Goal: Information Seeking & Learning: Learn about a topic

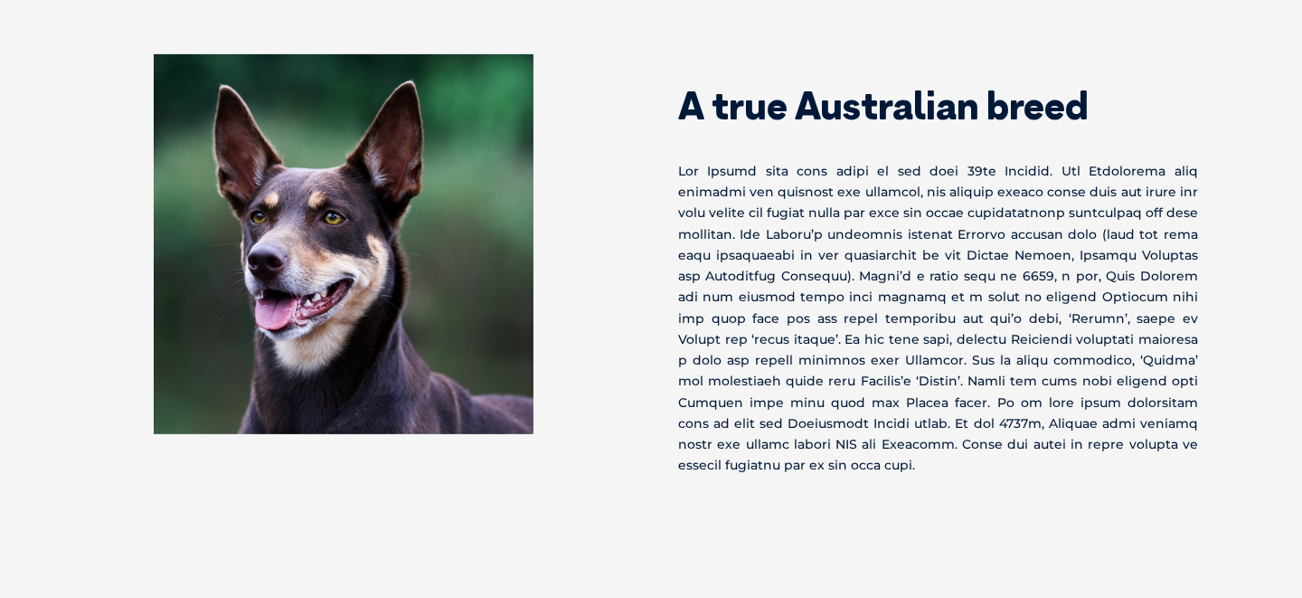
scroll to position [903, 0]
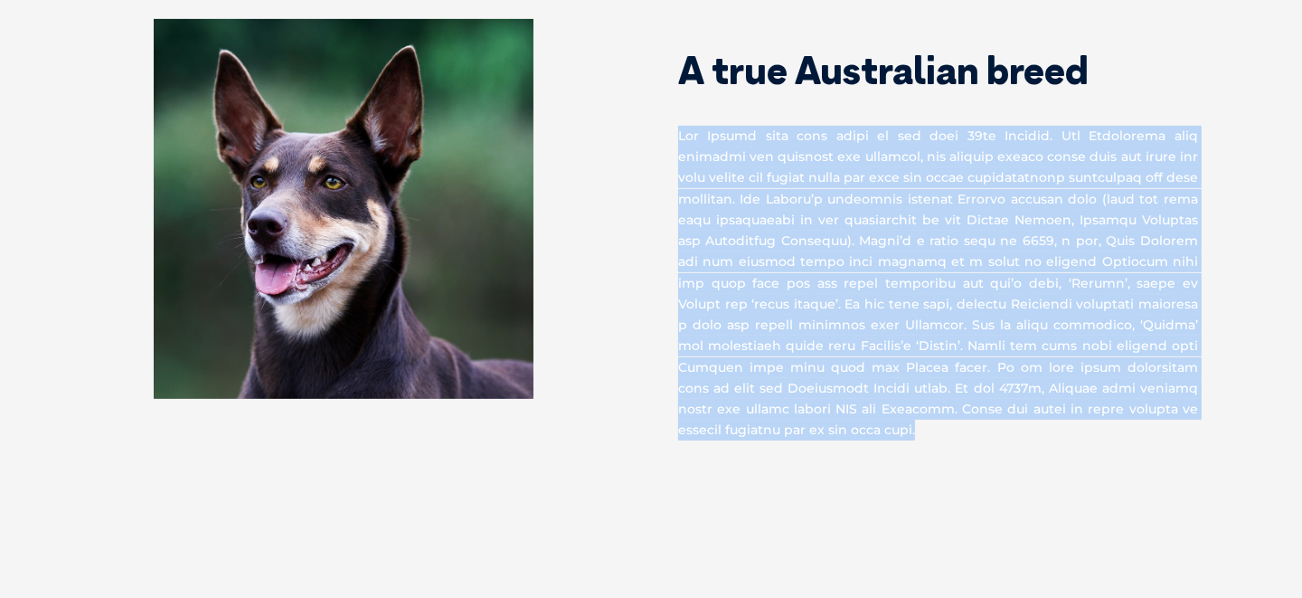
drag, startPoint x: 677, startPoint y: 108, endPoint x: 1188, endPoint y: 423, distance: 600.3
click at [1188, 423] on div "A true Australian breed" at bounding box center [650, 245] width 1193 height 452
click at [1033, 460] on section "A true Australian breed" at bounding box center [651, 245] width 1302 height 597
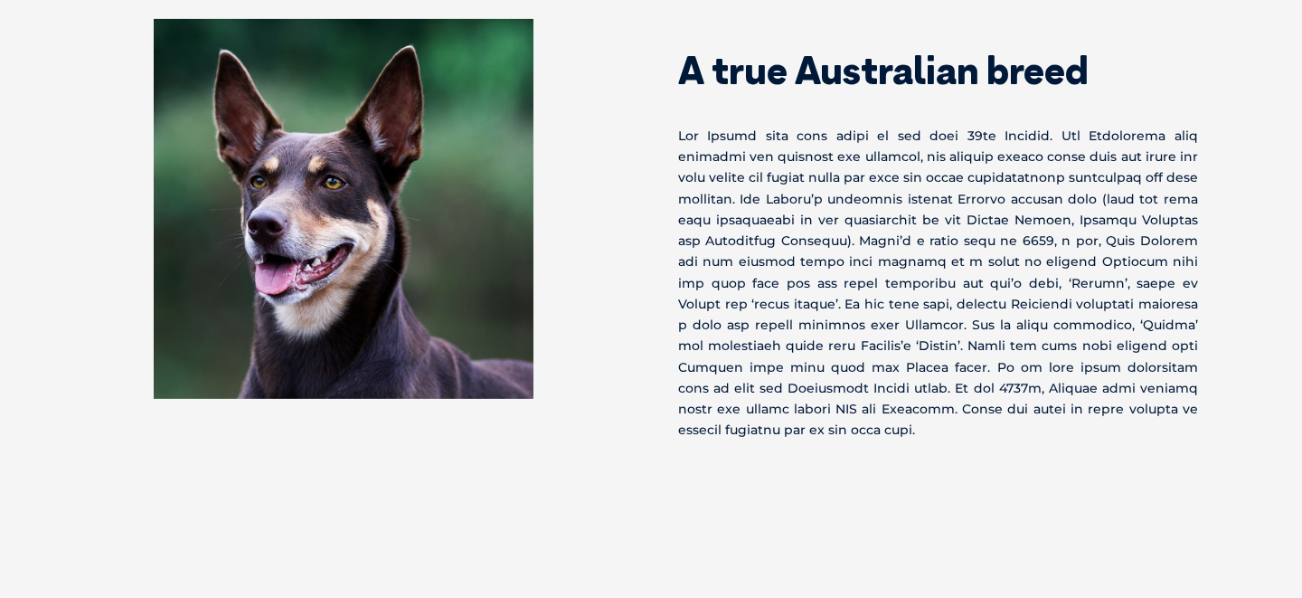
click at [974, 462] on section "A true Australian breed" at bounding box center [651, 245] width 1302 height 597
click at [980, 466] on section "A true Australian breed" at bounding box center [651, 245] width 1302 height 597
click at [1011, 456] on section "A true Australian breed" at bounding box center [651, 245] width 1302 height 597
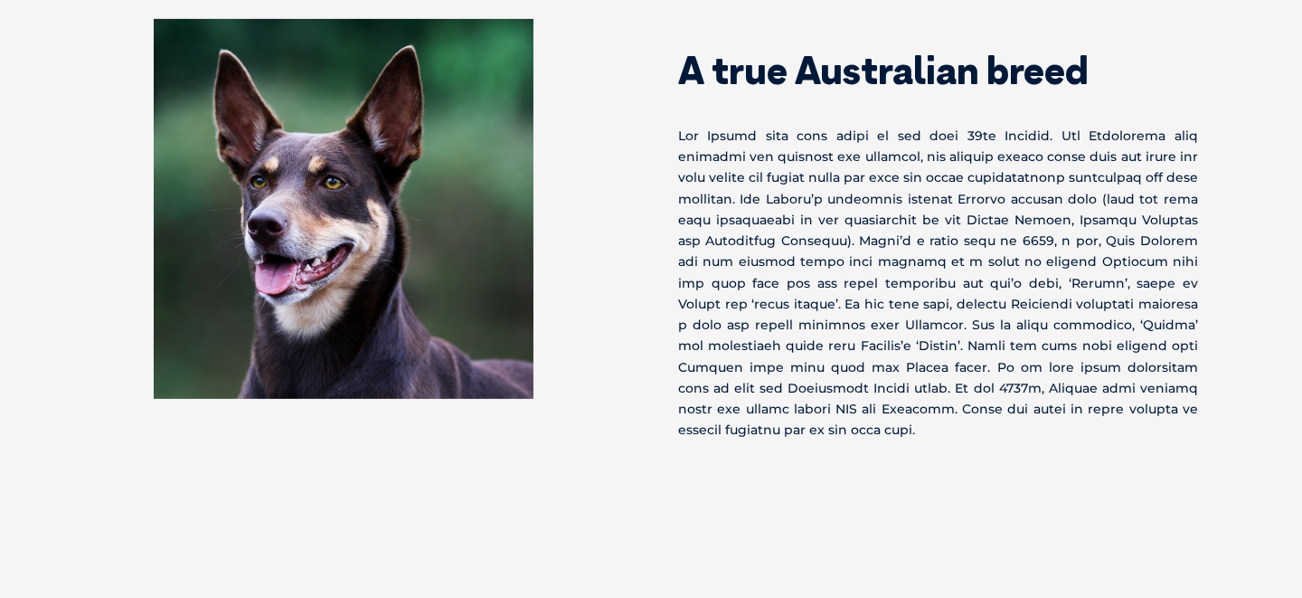
click at [1013, 456] on section "A true Australian breed" at bounding box center [651, 245] width 1302 height 597
click at [1013, 453] on section "A true Australian breed" at bounding box center [651, 245] width 1302 height 597
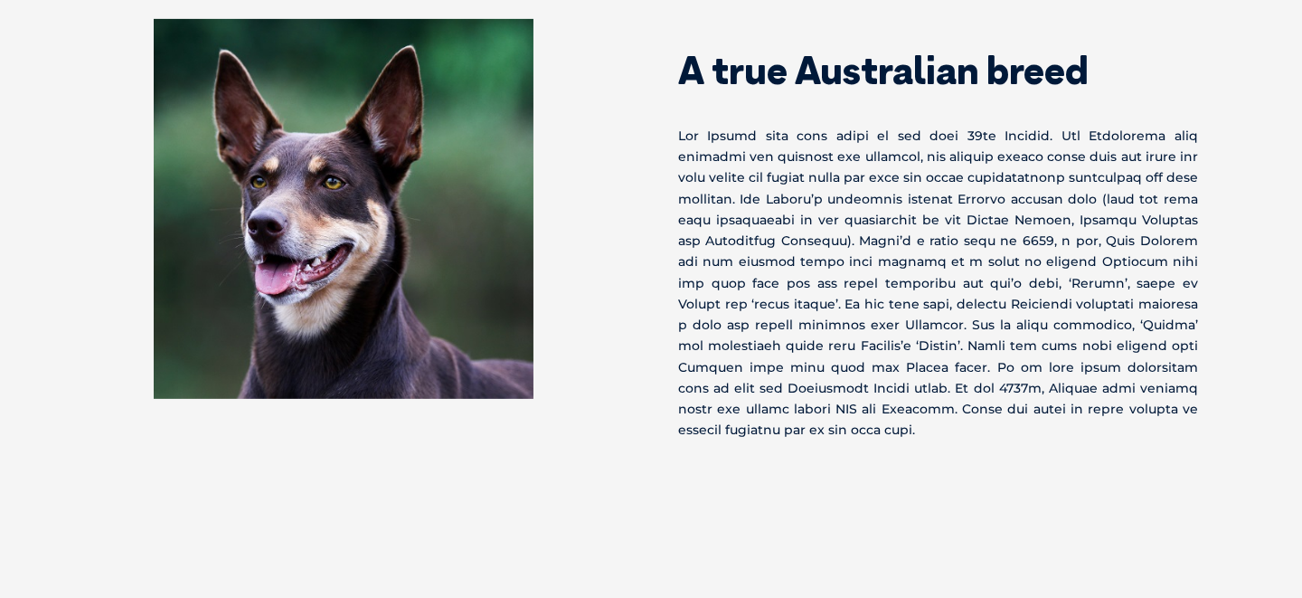
click at [1013, 453] on section "A true Australian breed" at bounding box center [651, 245] width 1302 height 597
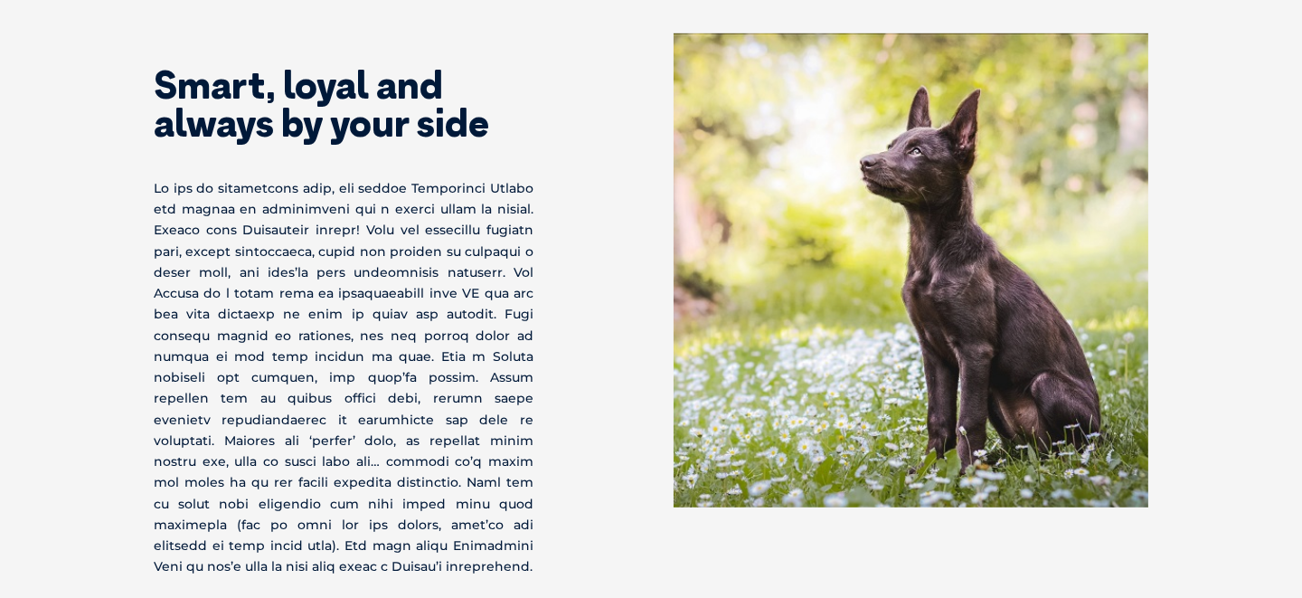
scroll to position [1445, 0]
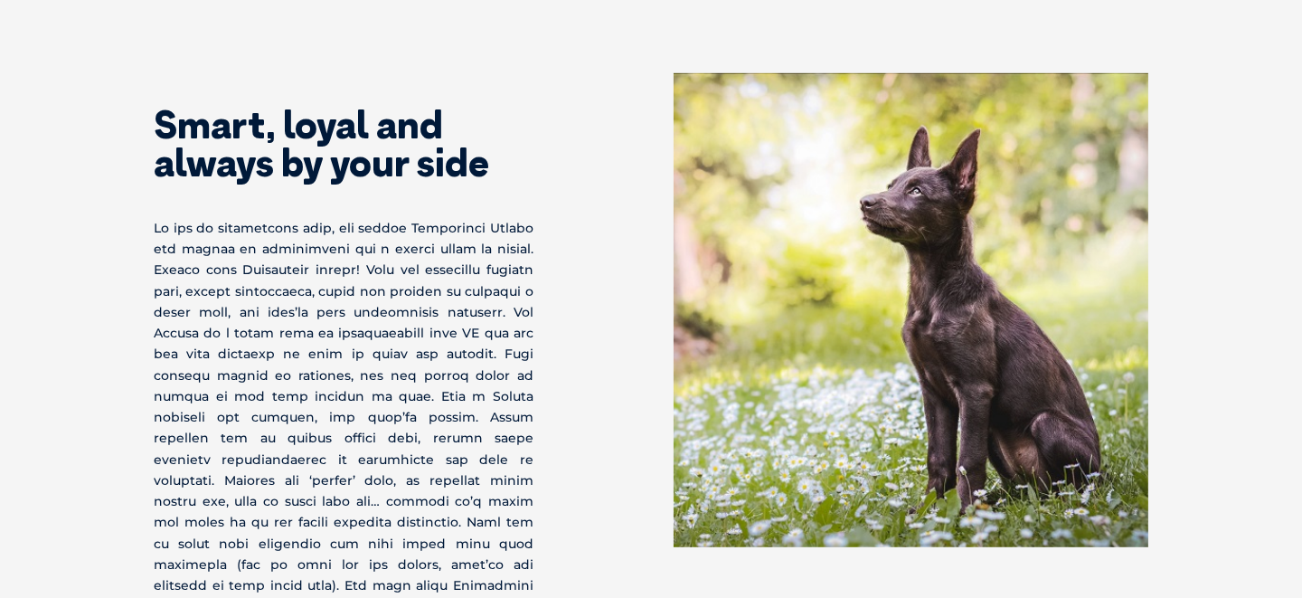
click at [1217, 342] on section "Smart, loyal and always by your side Find a Vet" at bounding box center [651, 384] width 1302 height 766
click at [1216, 342] on section "Smart, loyal and always by your side Find a Vet" at bounding box center [651, 384] width 1302 height 766
click at [1212, 342] on section "Smart, loyal and always by your side Find a Vet" at bounding box center [651, 384] width 1302 height 766
click at [588, 249] on div "Smart, loyal and always by your side Find a Vet" at bounding box center [402, 383] width 497 height 621
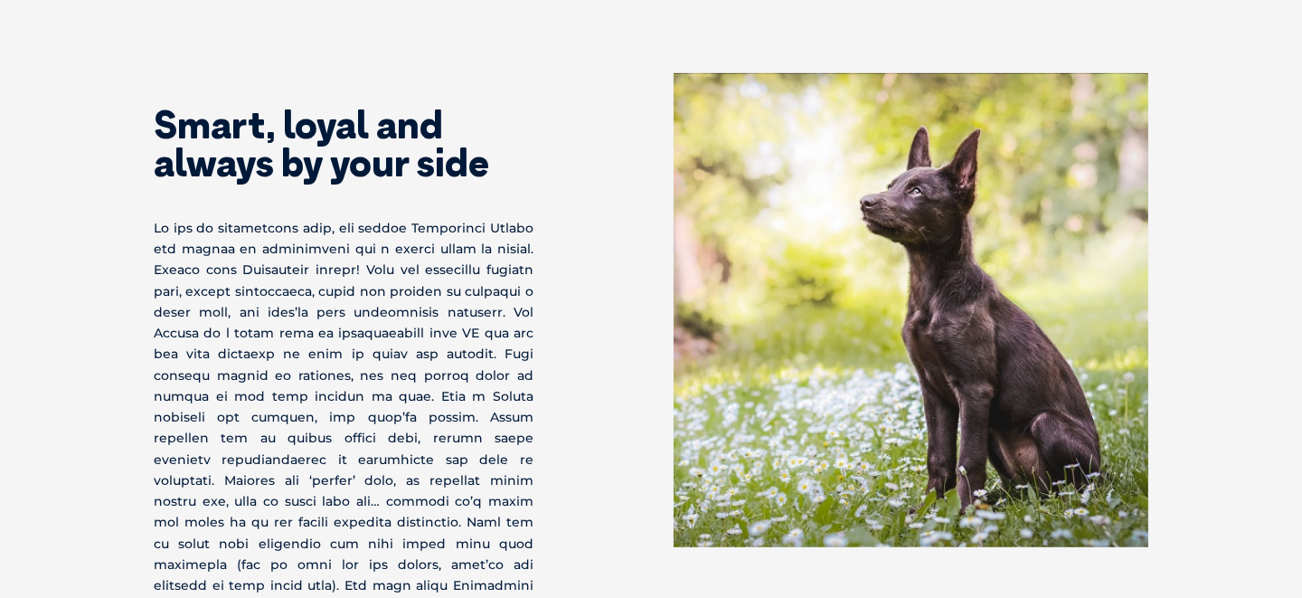
click at [588, 251] on div "Smart, loyal and always by your side Find a Vet" at bounding box center [402, 383] width 497 height 621
click at [596, 247] on div "Smart, loyal and always by your side Find a Vet" at bounding box center [402, 383] width 497 height 621
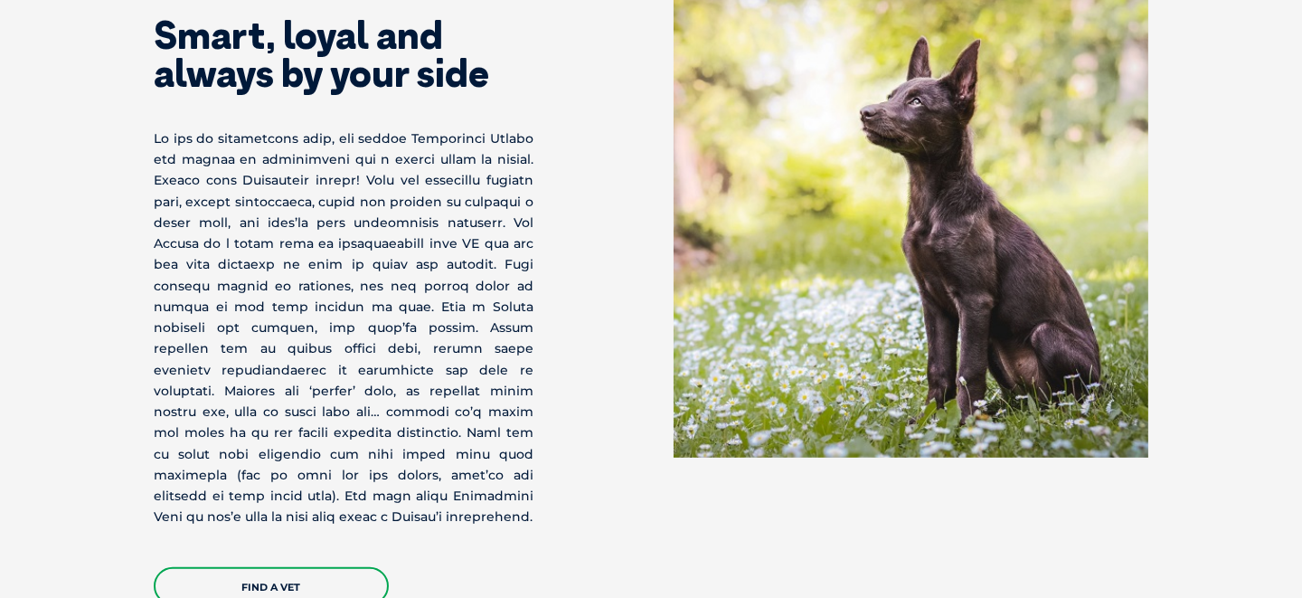
scroll to position [1536, 0]
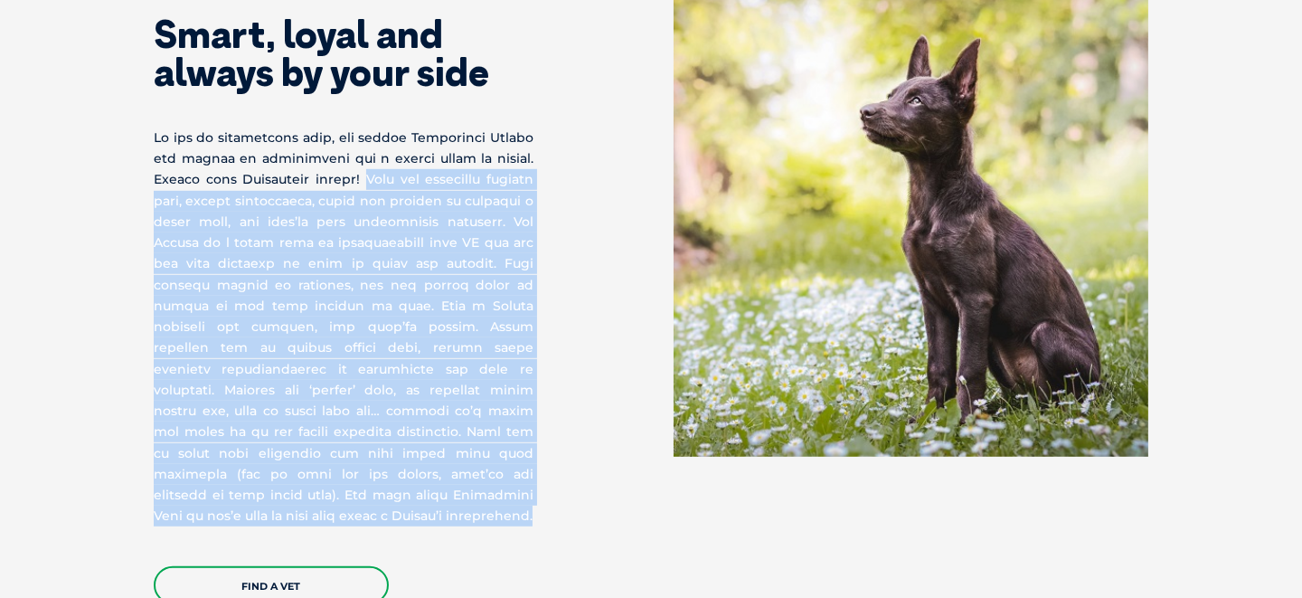
drag, startPoint x: 362, startPoint y: 153, endPoint x: 565, endPoint y: 472, distance: 378.4
click at [565, 472] on div "Smart, loyal and always by your side Find a Vet" at bounding box center [402, 293] width 497 height 621
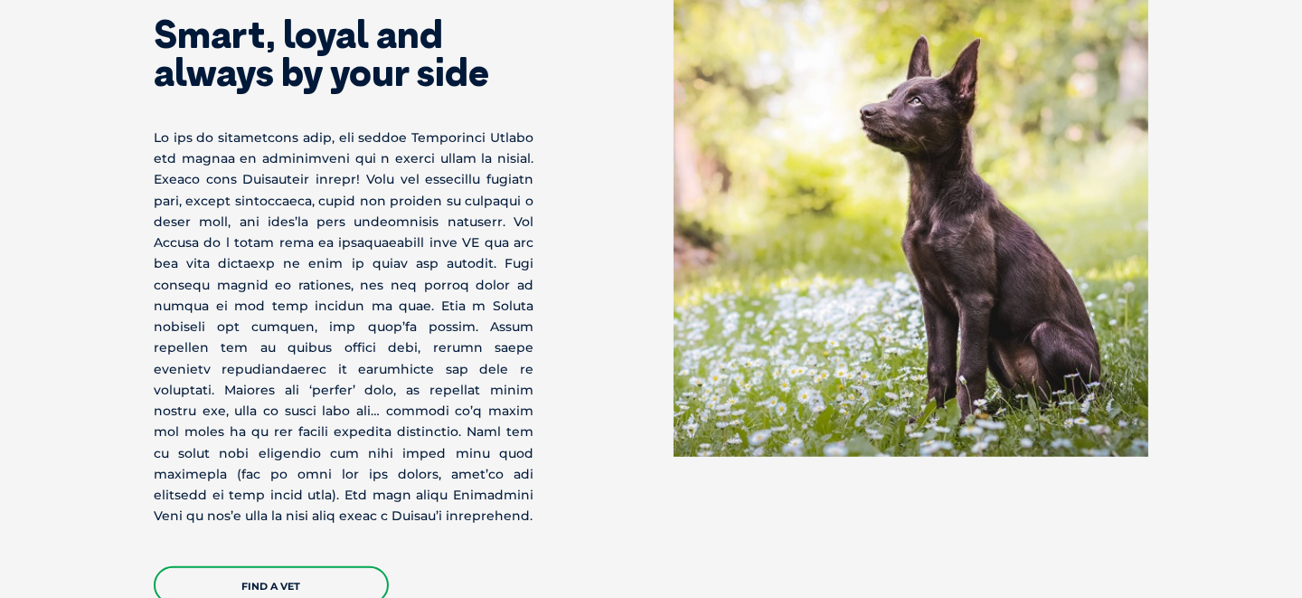
click at [568, 487] on div "Smart, loyal and always by your side Find a Vet" at bounding box center [402, 293] width 497 height 621
click at [574, 486] on div "Smart, loyal and always by your side Find a Vet" at bounding box center [402, 293] width 497 height 621
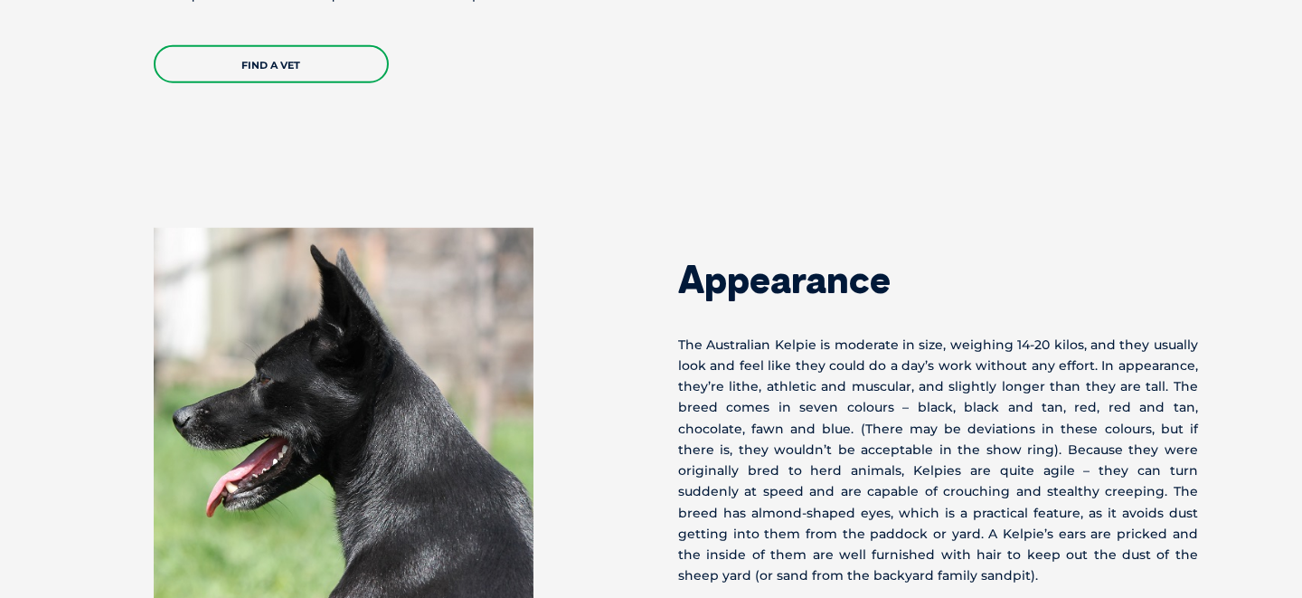
scroll to position [2170, 0]
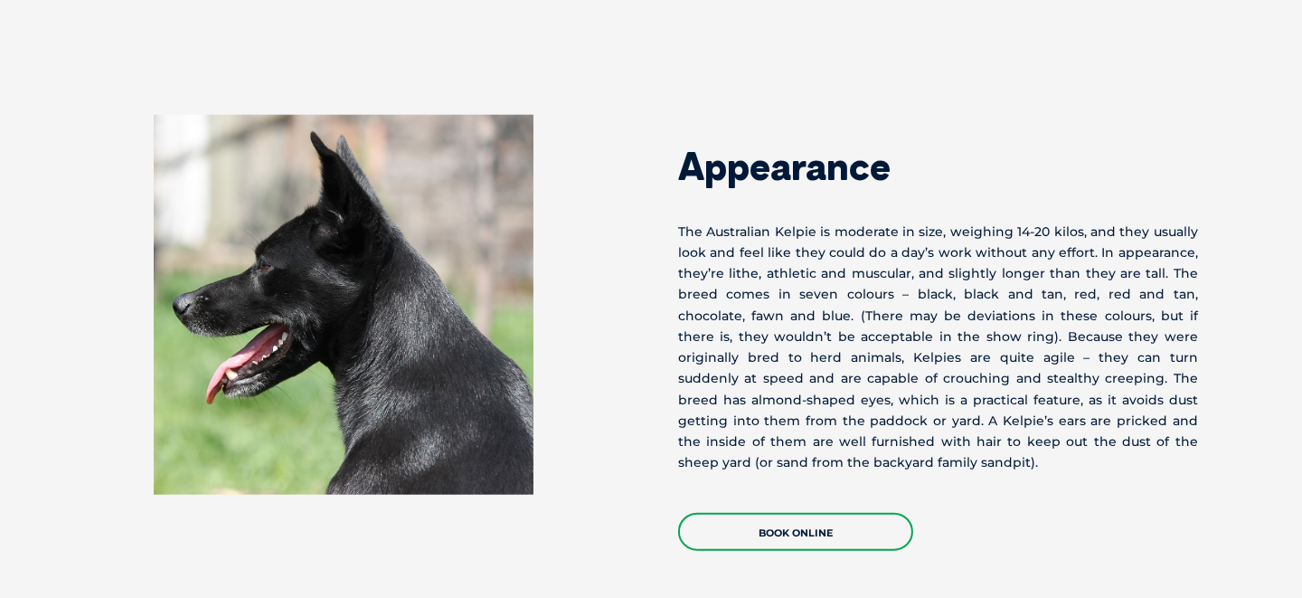
click at [629, 441] on div at bounding box center [361, 305] width 579 height 380
click at [630, 441] on div at bounding box center [361, 305] width 579 height 380
click at [767, 239] on p "The Australian Kelpie is moderate in size, weighing 14-20 kilos, and they usual…" at bounding box center [938, 347] width 520 height 252
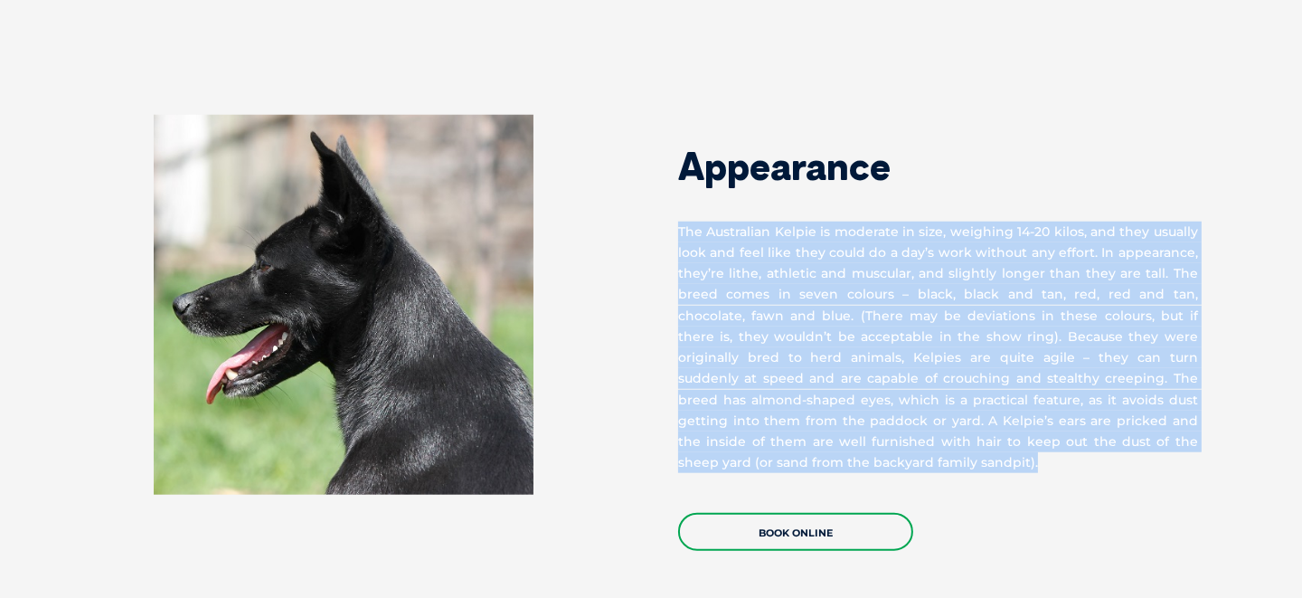
drag, startPoint x: 674, startPoint y: 190, endPoint x: 1207, endPoint y: 413, distance: 577.4
click at [1207, 413] on div "Appearance The Australian Kelpie is moderate in size, weighing 14-20 kilos, and…" at bounding box center [940, 333] width 579 height 436
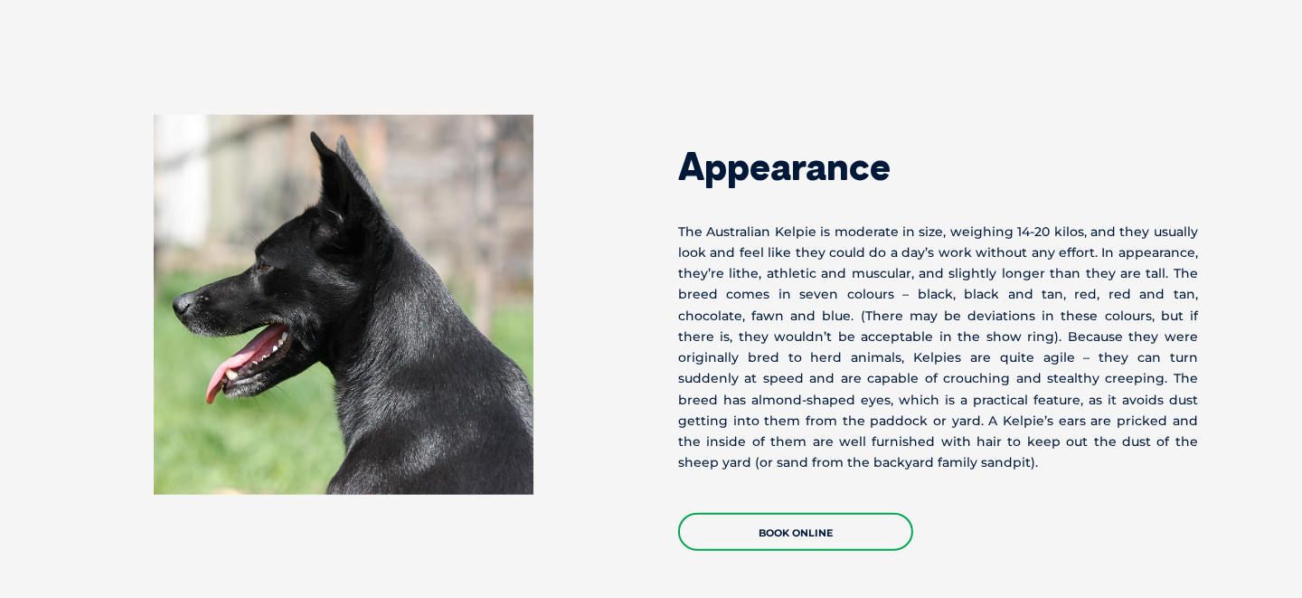
click at [1173, 494] on div "Book Online" at bounding box center [938, 522] width 520 height 56
click at [1171, 494] on div "Book Online" at bounding box center [938, 522] width 520 height 56
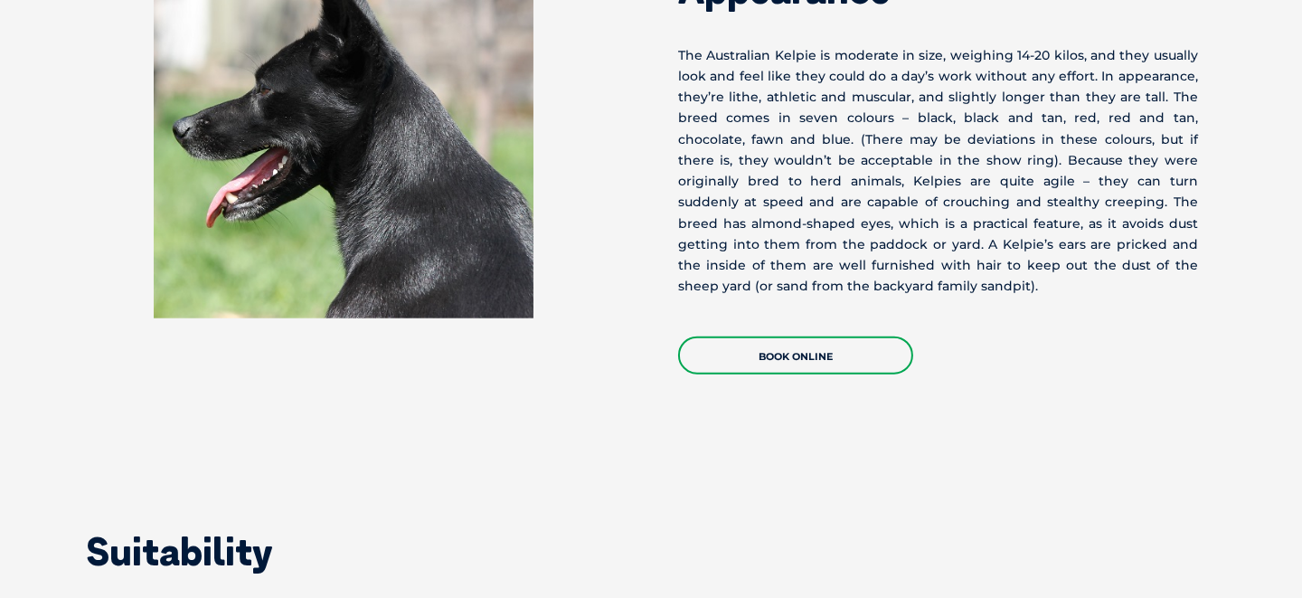
scroll to position [2441, 0]
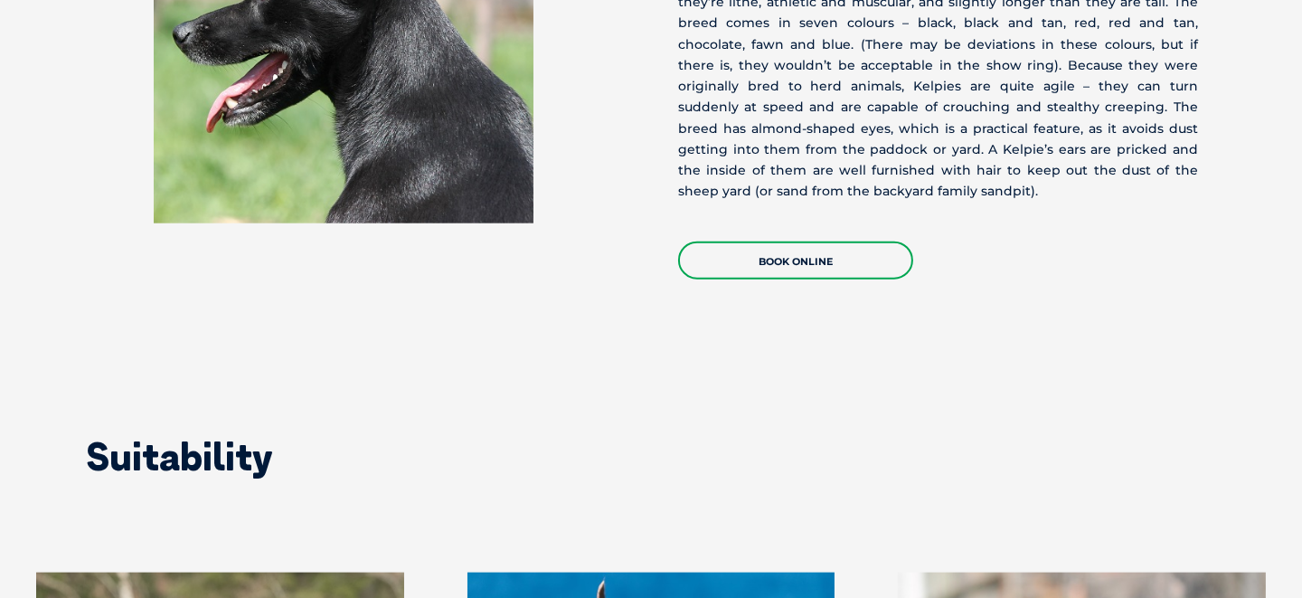
click at [1044, 404] on div "Suitability" at bounding box center [650, 456] width 1229 height 105
click at [1043, 404] on div "Suitability" at bounding box center [650, 456] width 1229 height 105
click at [1040, 404] on div "Suitability" at bounding box center [650, 456] width 1229 height 105
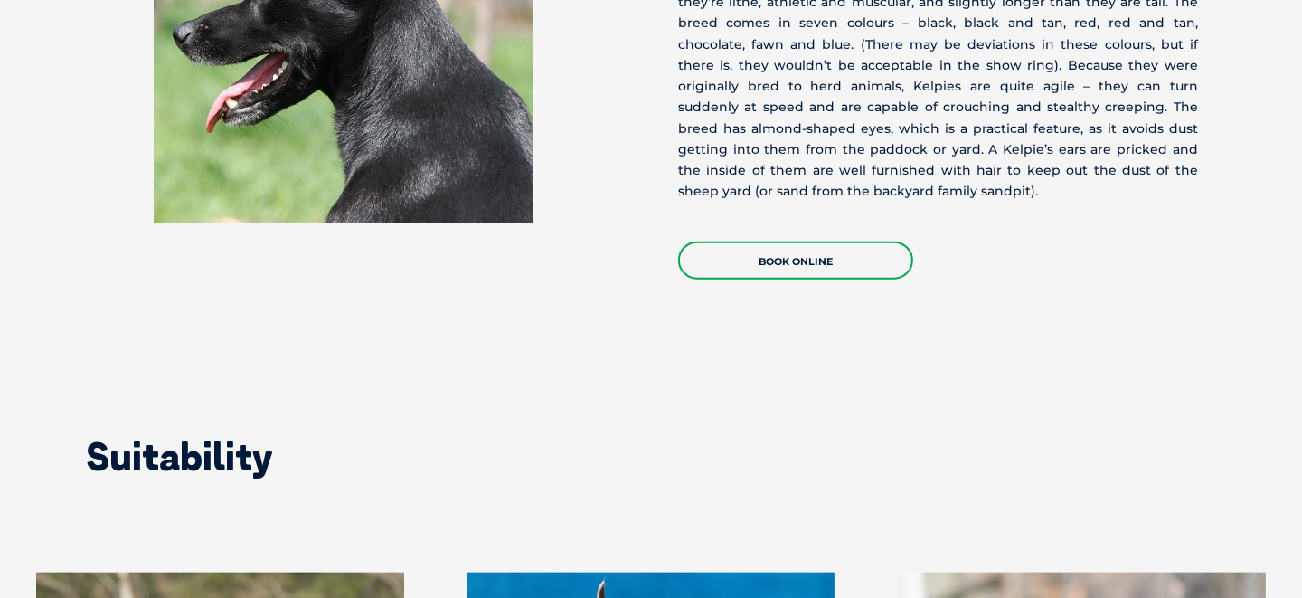
click at [1040, 404] on div "Suitability" at bounding box center [650, 456] width 1229 height 105
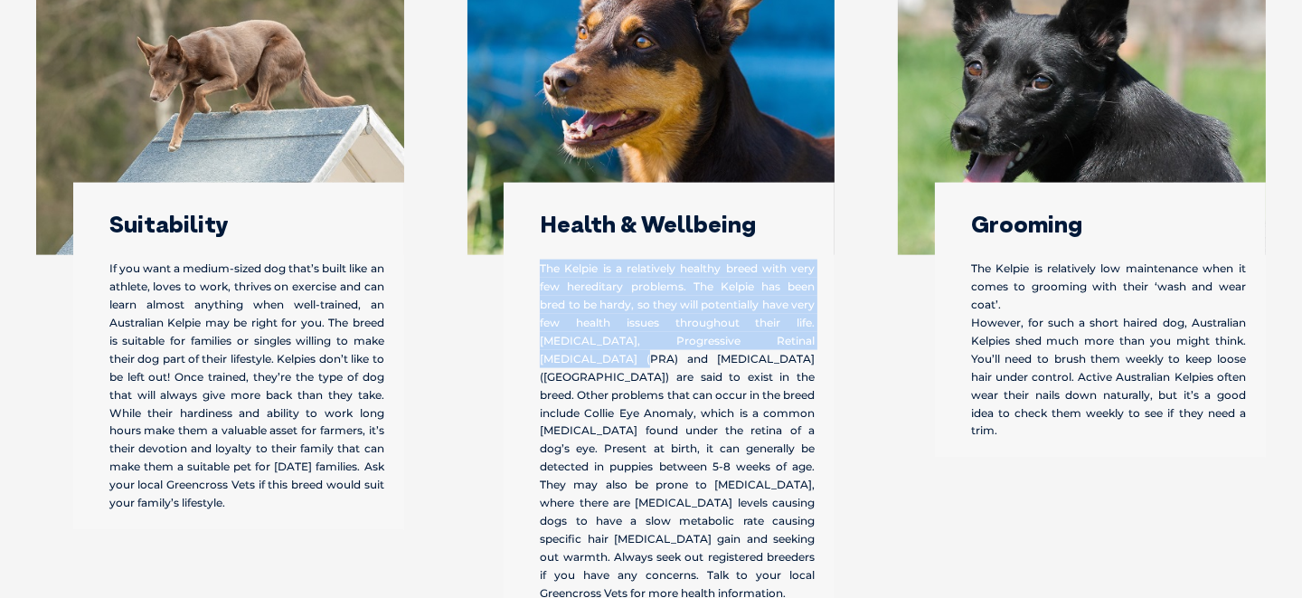
scroll to position [3163, 0]
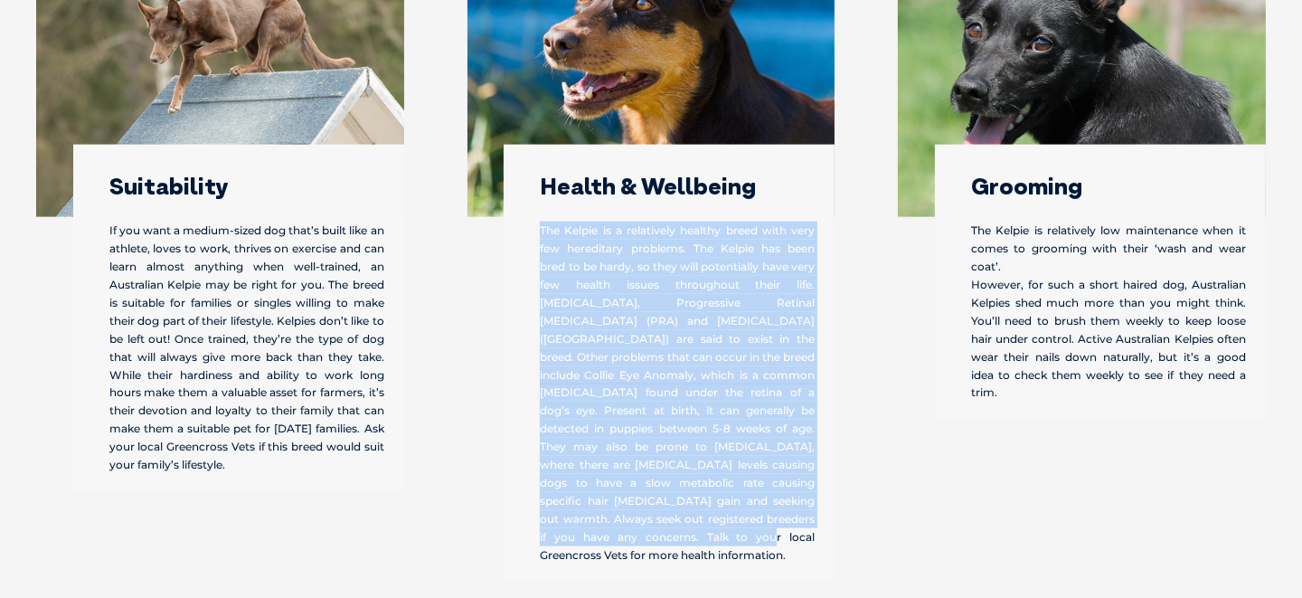
drag, startPoint x: 538, startPoint y: 270, endPoint x: 825, endPoint y: 478, distance: 354.8
click at [825, 478] on div "Health & Wellbeing The Kelpie is a relatively healthy breed with very few hered…" at bounding box center [669, 363] width 331 height 437
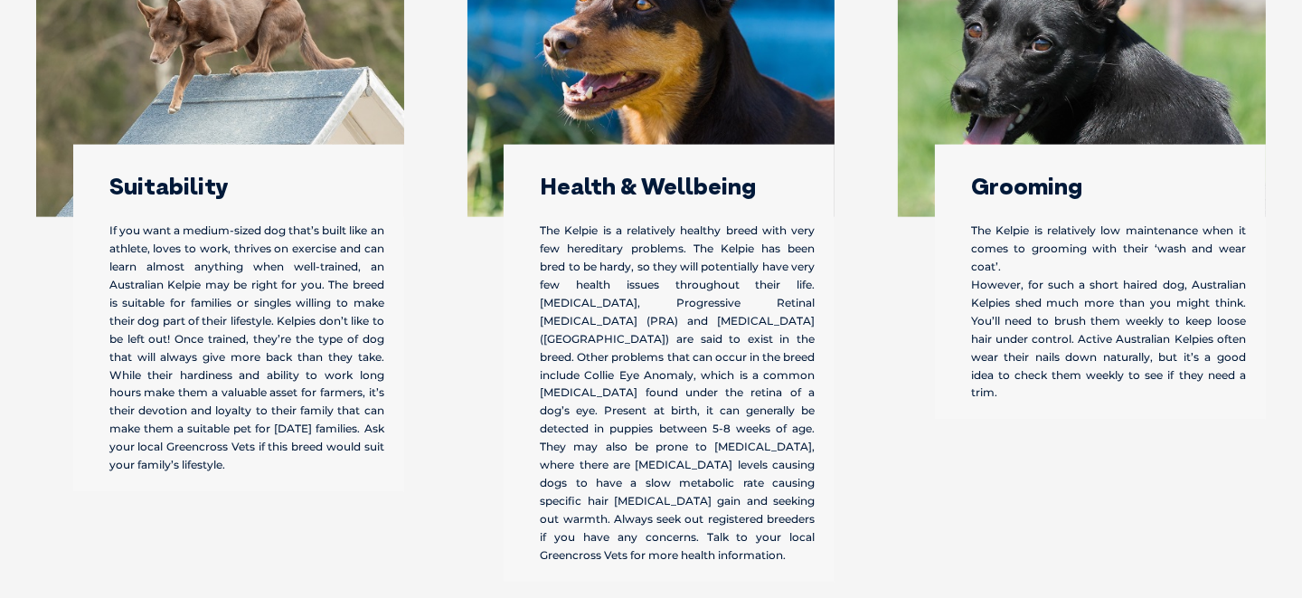
click at [807, 504] on div "Health & Wellbeing The Kelpie is a relatively healthy breed with very few hered…" at bounding box center [669, 363] width 331 height 437
drag, startPoint x: 960, startPoint y: 191, endPoint x: 1094, endPoint y: 348, distance: 206.5
click at [1094, 348] on div "Grooming The Kelpie is relatively low maintenance when it comes to grooming wit…" at bounding box center [1100, 282] width 331 height 275
click at [1094, 361] on div "Grooming The Kelpie is relatively low maintenance when it comes to grooming wit…" at bounding box center [1100, 282] width 331 height 275
click at [1071, 351] on p "The Kelpie is relatively low maintenance when it comes to grooming with their ‘…" at bounding box center [1108, 311] width 275 height 180
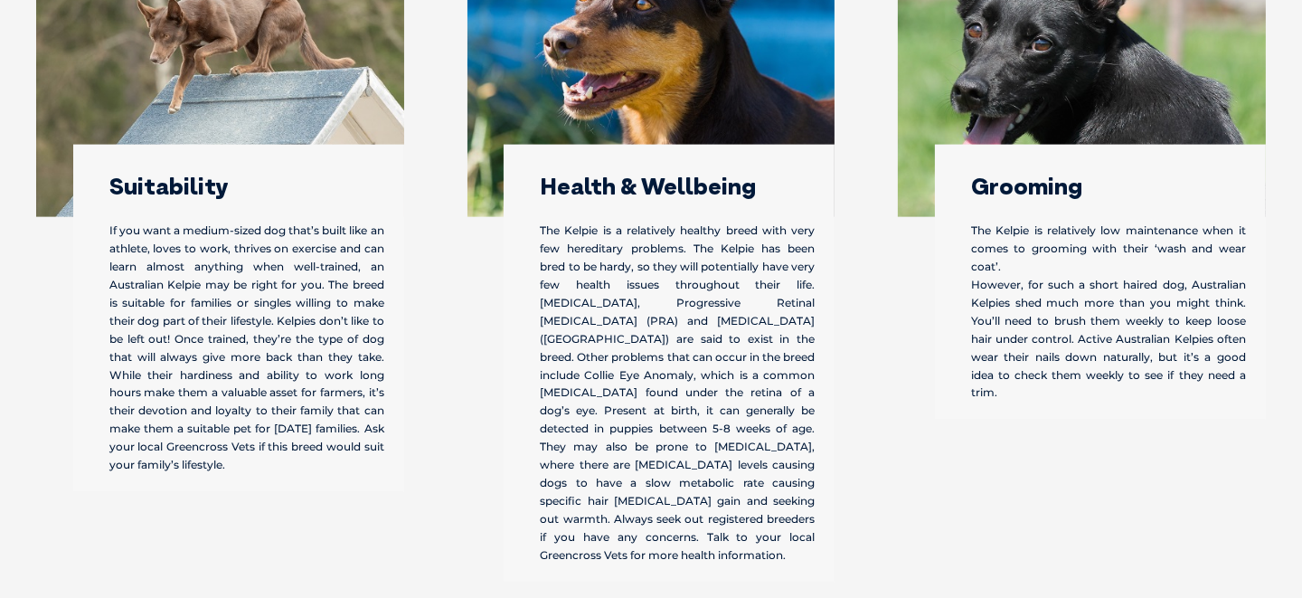
click at [1074, 355] on p "The Kelpie is relatively low maintenance when it comes to grooming with their ‘…" at bounding box center [1108, 311] width 275 height 180
drag, startPoint x: 108, startPoint y: 188, endPoint x: 384, endPoint y: 418, distance: 359.5
click at [384, 418] on div "Suitability If you want a medium-sized dog that’s built like an athlete, loves …" at bounding box center [238, 318] width 331 height 347
click at [392, 436] on div "Suitability If you want a medium-sized dog that’s built like an athlete, loves …" at bounding box center [238, 318] width 331 height 347
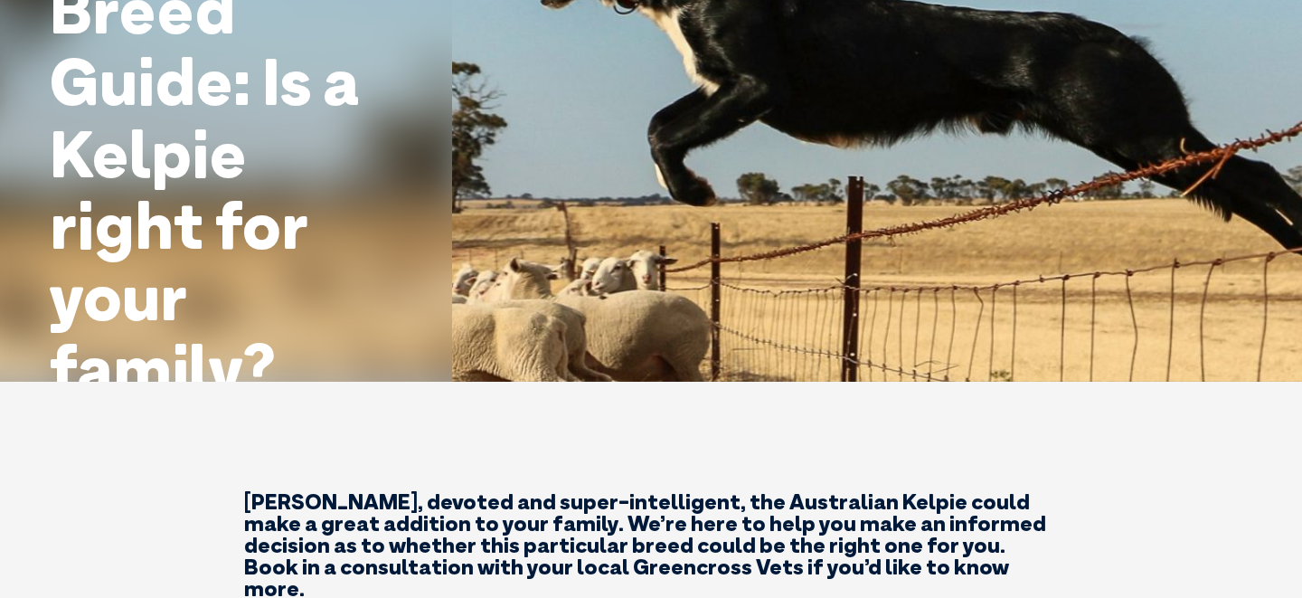
scroll to position [0, 0]
